Goal: Information Seeking & Learning: Check status

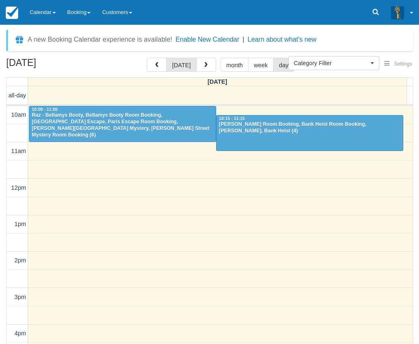
select select
click at [40, 14] on link "Calendar" at bounding box center [43, 12] width 38 height 25
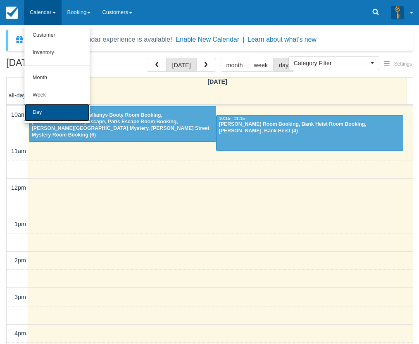
click at [55, 109] on link "Day" at bounding box center [56, 112] width 65 height 17
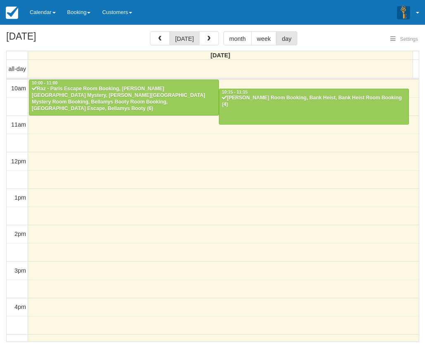
select select
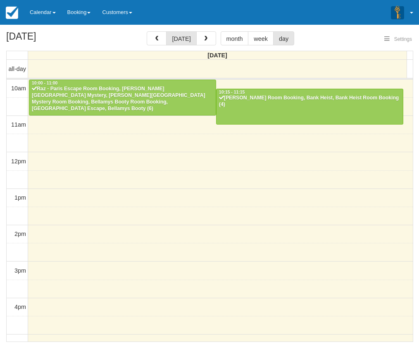
scroll to position [194, 0]
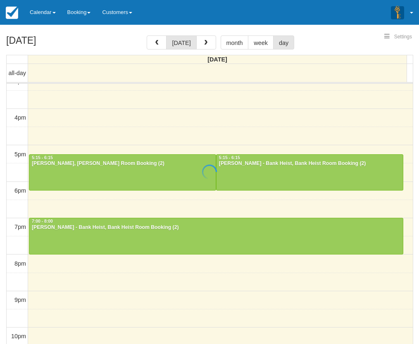
select select
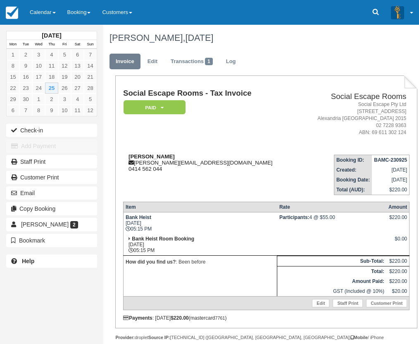
click at [138, 156] on strong "Sharon Philippsohn" at bounding box center [151, 157] width 46 height 6
drag, startPoint x: 138, startPoint y: 156, endPoint x: 157, endPoint y: 156, distance: 18.2
click at [157, 156] on strong "Sharon Philippsohn" at bounding box center [151, 157] width 46 height 6
copy strong "Sharon Philippsohn"
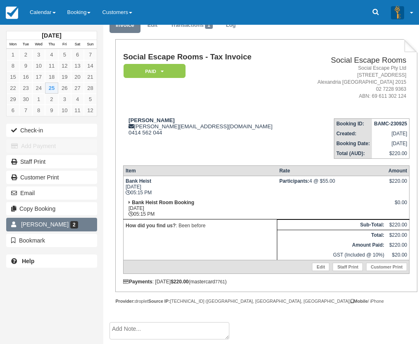
click at [78, 223] on span "2" at bounding box center [74, 224] width 8 height 7
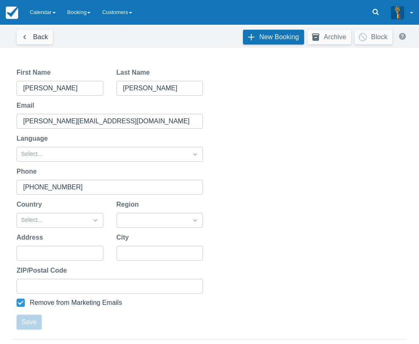
scroll to position [184, 0]
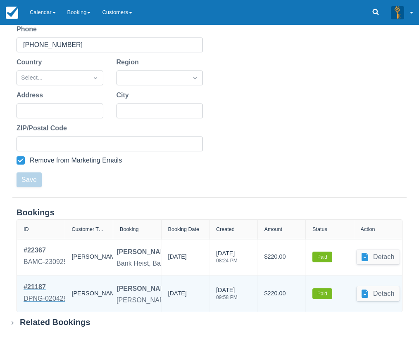
click at [43, 297] on div "DPNG-020425" at bounding box center [46, 299] width 44 height 10
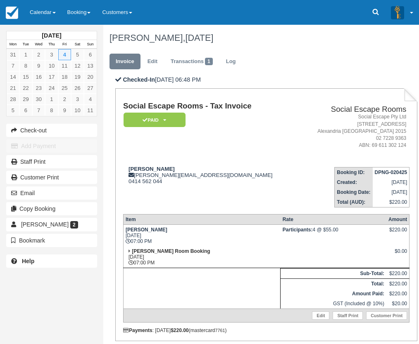
scroll to position [88, 0]
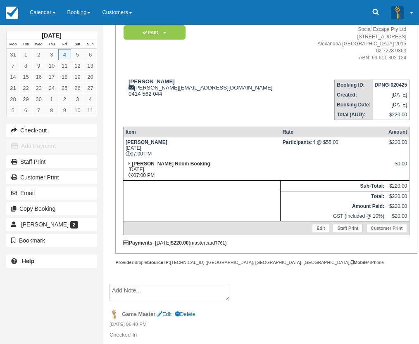
click at [6, 293] on div "April 2025 Mon Tue Wed Thu Fri Sat Sun 31 1 2 3 4 5 6 7 8 9 10 11 12 13 14 15 1…" at bounding box center [51, 172] width 103 height 344
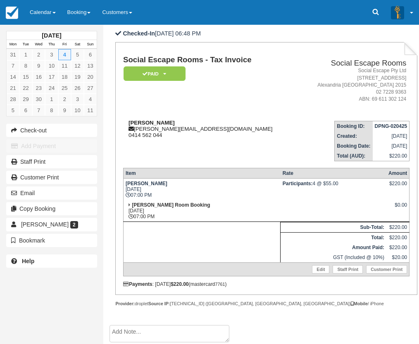
click at [168, 130] on div "Sharon Philippsohn sharon@sandpit.com.au 0414 562 044" at bounding box center [210, 129] width 175 height 19
drag, startPoint x: 168, startPoint y: 130, endPoint x: 192, endPoint y: 130, distance: 24.0
click at [192, 130] on div "Sharon Philippsohn sharon@sandpit.com.au 0414 562 044" at bounding box center [210, 129] width 175 height 19
click at [205, 108] on td "Social Escape Rooms - Tax Invoice Paid   Pending Reserved Deposit Blocked for C…" at bounding box center [210, 85] width 175 height 59
click at [144, 122] on strong "Sharon Philippsohn" at bounding box center [151, 123] width 46 height 6
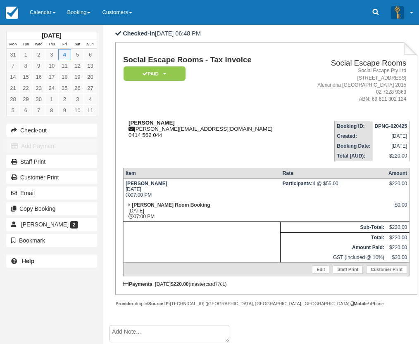
drag, startPoint x: 144, startPoint y: 122, endPoint x: 156, endPoint y: 122, distance: 12.4
click at [156, 122] on strong "Sharon Philippsohn" at bounding box center [151, 123] width 46 height 6
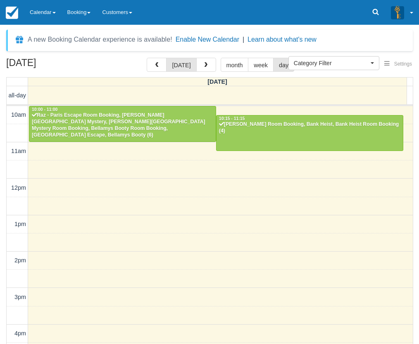
select select
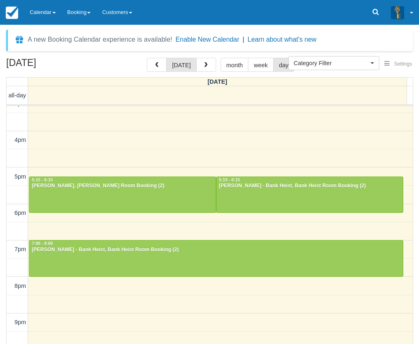
click at [45, 12] on link "Calendar" at bounding box center [43, 12] width 38 height 25
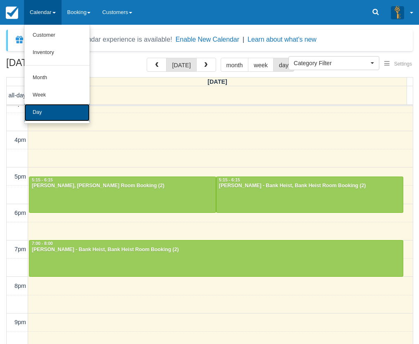
click at [47, 109] on link "Day" at bounding box center [56, 112] width 65 height 17
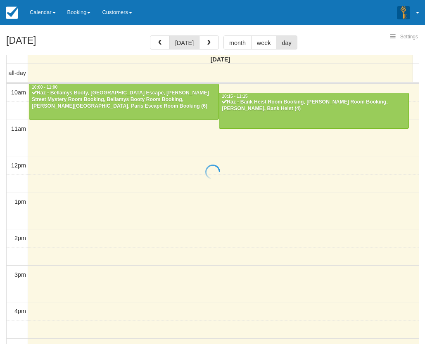
select select
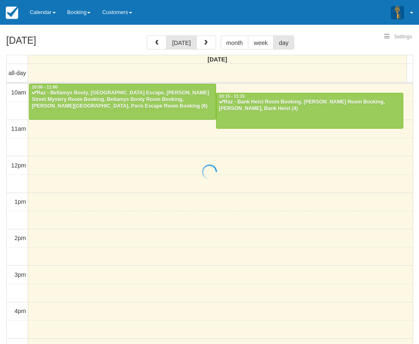
scroll to position [194, 0]
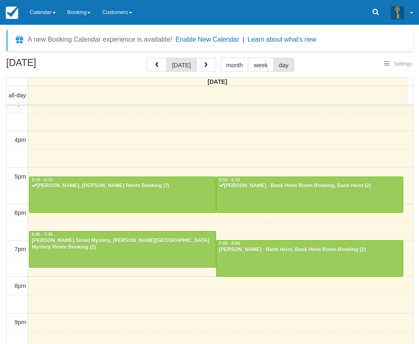
select select
click at [40, 6] on link "Calendar" at bounding box center [43, 12] width 38 height 25
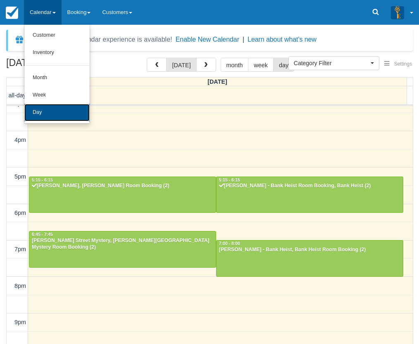
click at [38, 110] on link "Day" at bounding box center [56, 112] width 65 height 17
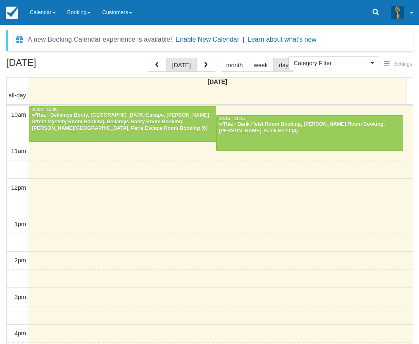
select select
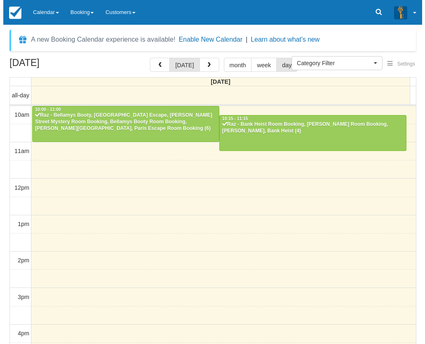
scroll to position [194, 0]
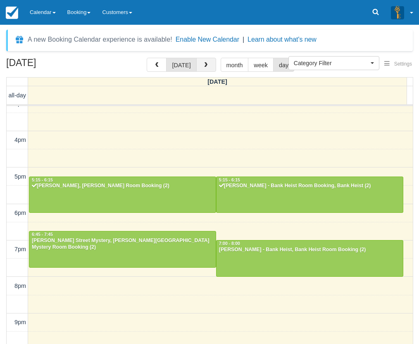
click at [203, 67] on span "button" at bounding box center [206, 65] width 6 height 6
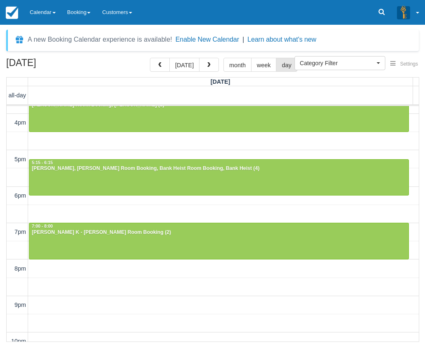
scroll to position [220, 0]
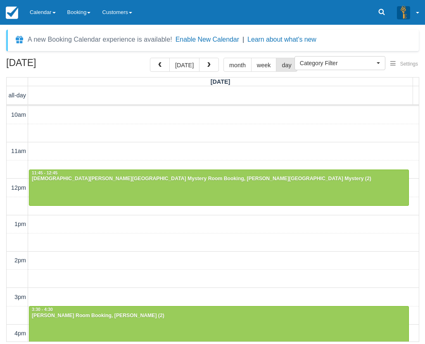
select select
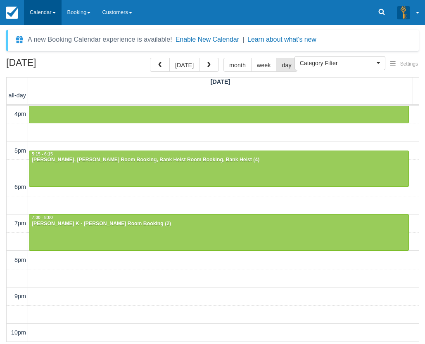
click at [40, 11] on link "Calendar" at bounding box center [43, 12] width 38 height 25
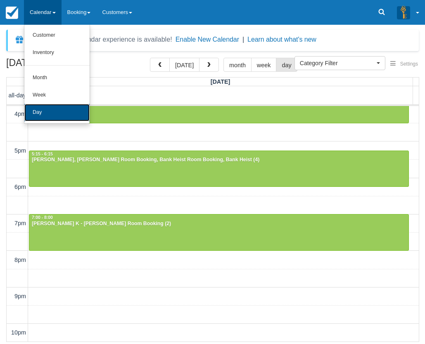
click at [43, 107] on link "Day" at bounding box center [56, 112] width 65 height 17
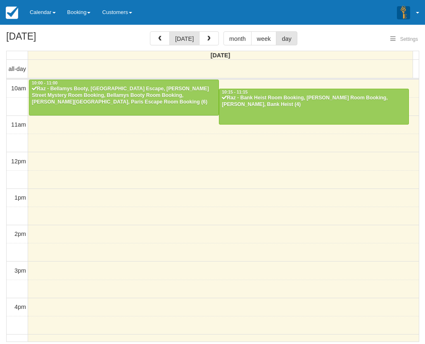
select select
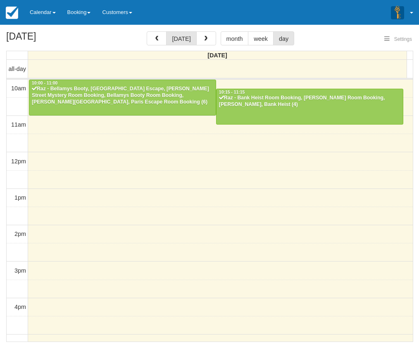
scroll to position [194, 0]
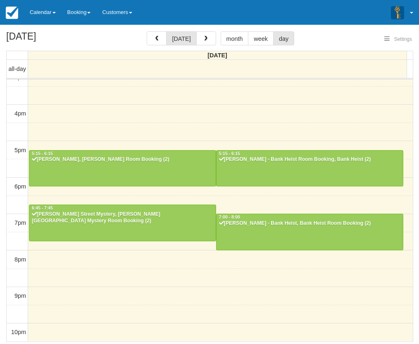
select select
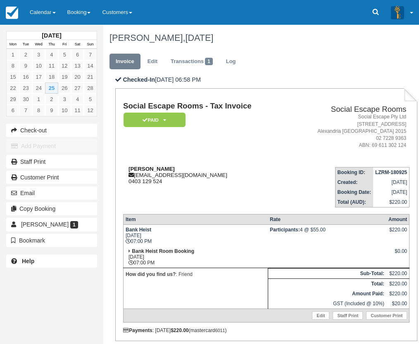
click at [138, 170] on strong "[PERSON_NAME]" at bounding box center [151, 169] width 46 height 6
drag, startPoint x: 138, startPoint y: 170, endPoint x: 152, endPoint y: 167, distance: 14.7
click at [152, 167] on strong "[PERSON_NAME]" at bounding box center [151, 169] width 46 height 6
copy strong "[PERSON_NAME]"
